Goal: Information Seeking & Learning: Learn about a topic

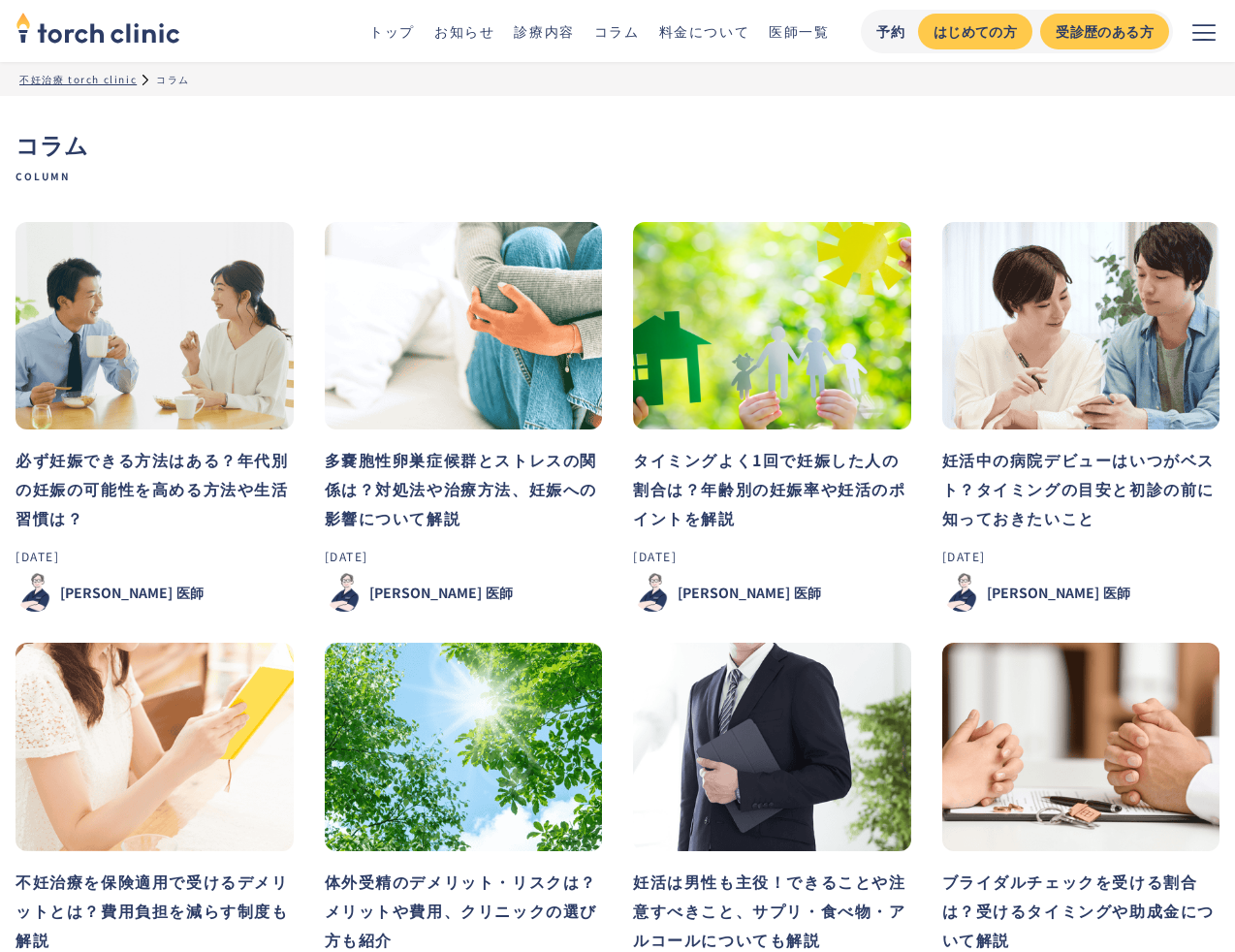
click at [193, 472] on h3 "必ず妊娠できる方法はある？年代別の妊娠の可能性を高める方法や生活習慣は？" at bounding box center [154, 488] width 278 height 88
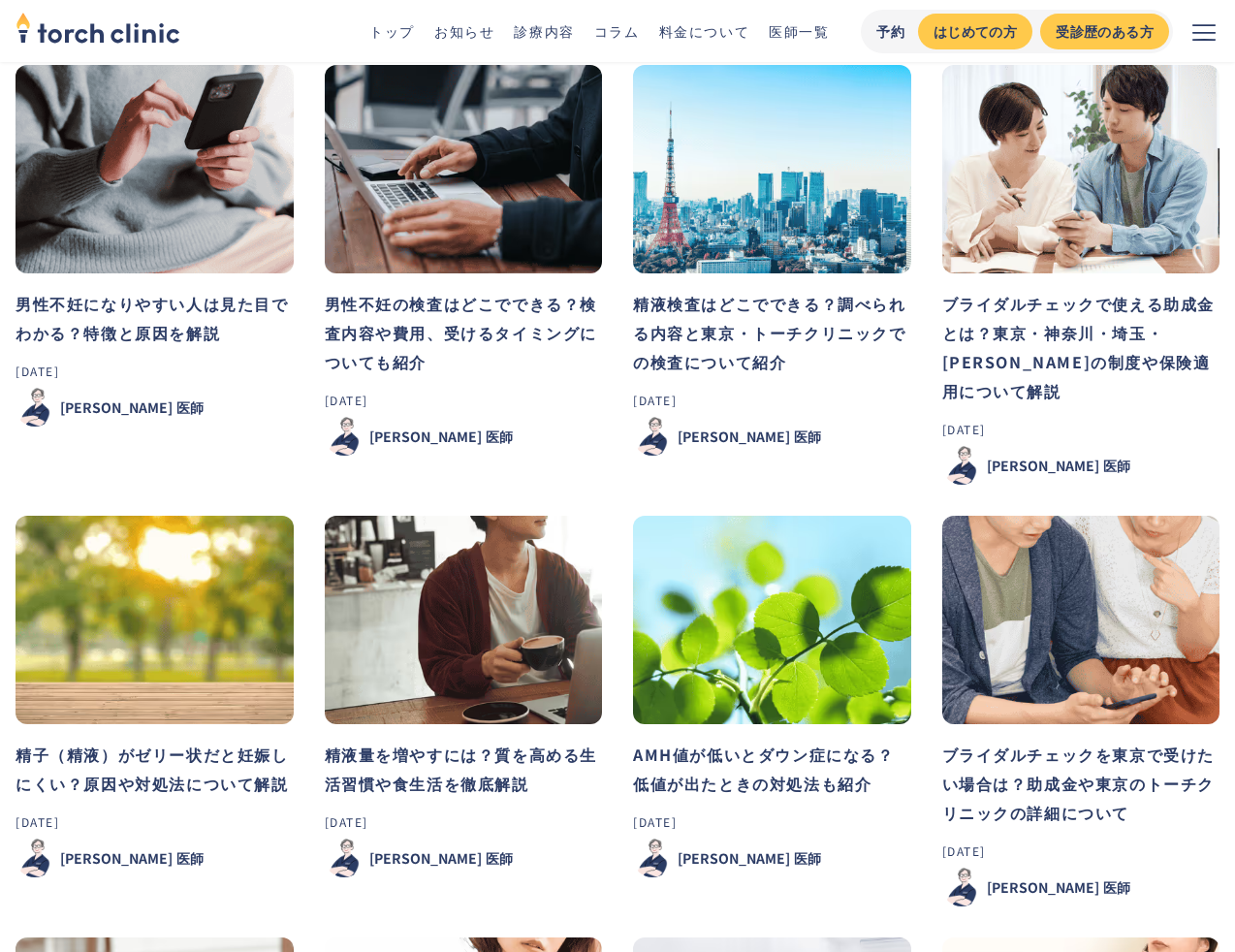
scroll to position [1000, 0]
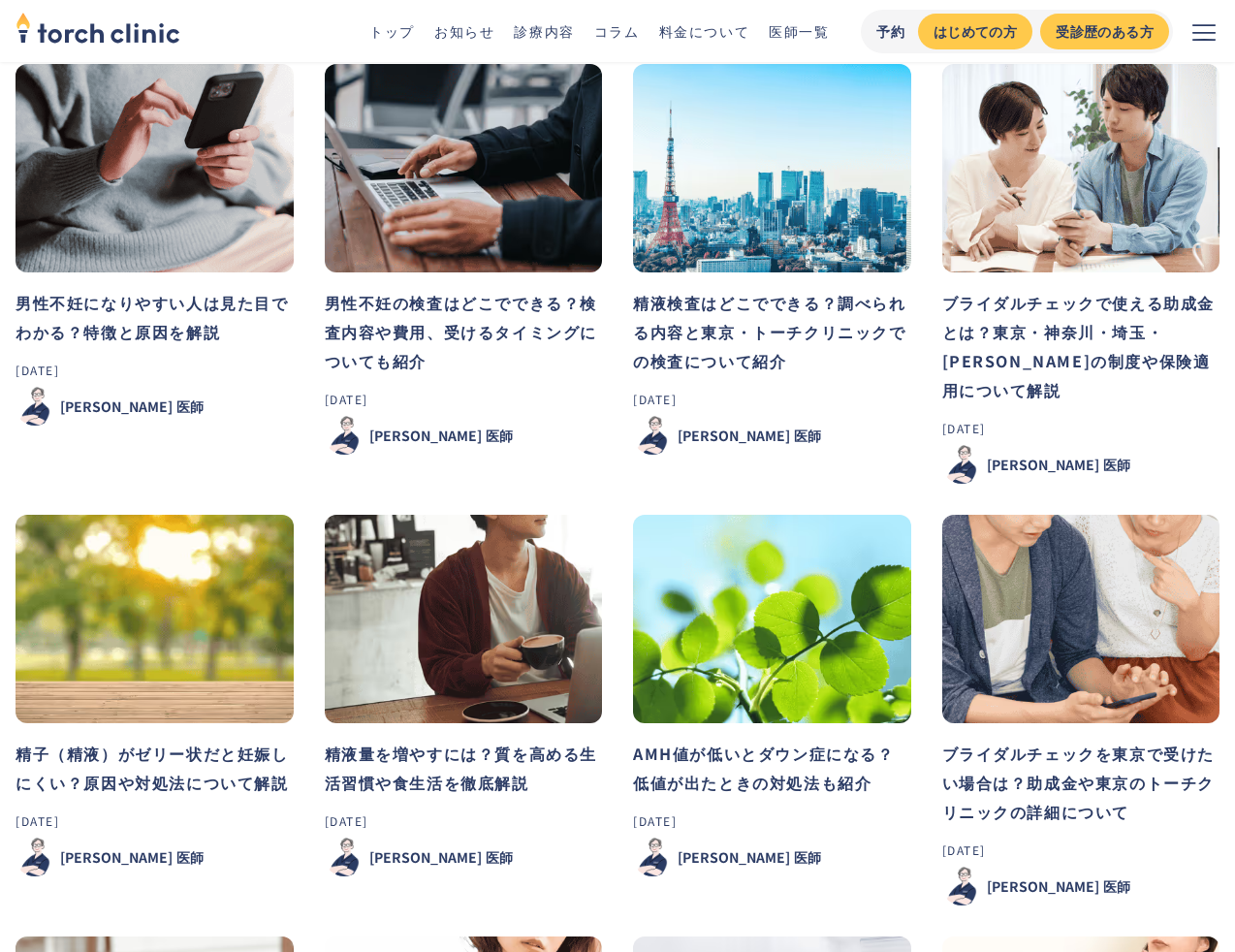
click at [514, 317] on h3 "男性不妊の検査はどこでできる？検査内容や費用、受けるタイミングについても紹介" at bounding box center [463, 331] width 278 height 88
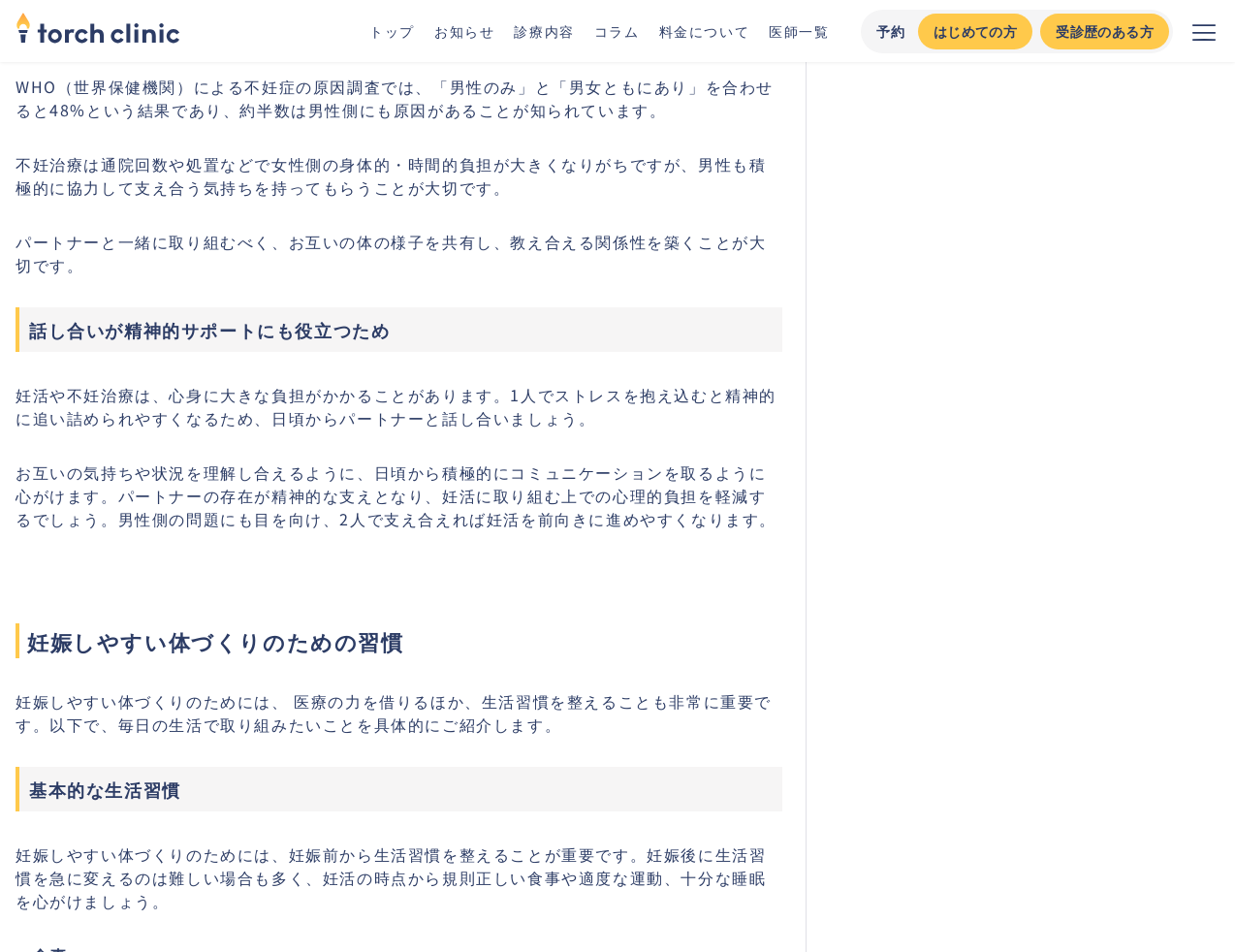
scroll to position [5855, 0]
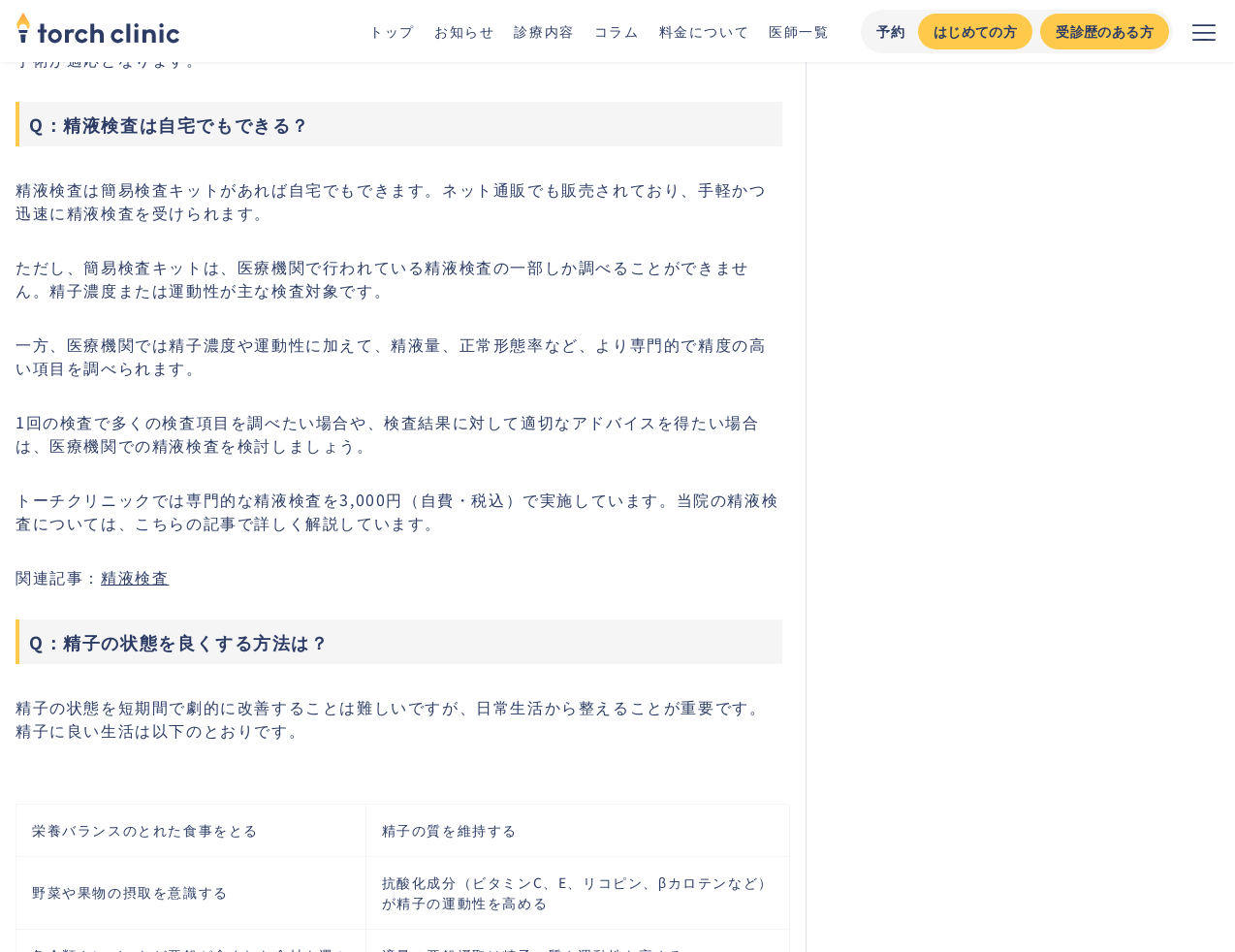
scroll to position [9349, 0]
